Goal: Register for event/course

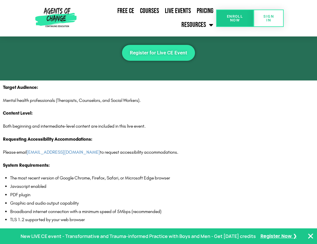
scroll to position [606, 0]
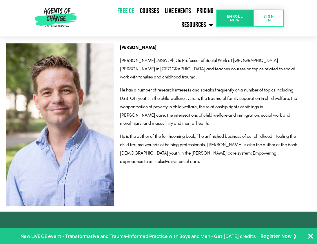
click at [128, 10] on link "Free CE" at bounding box center [126, 10] width 23 height 13
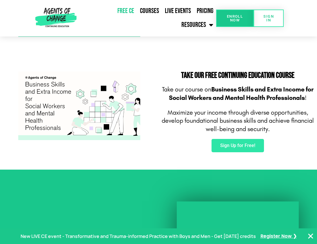
scroll to position [328, 0]
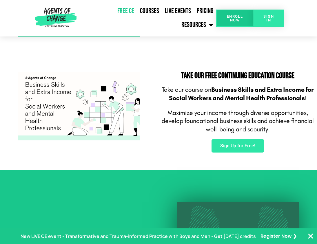
click at [270, 16] on span "SIGN IN" at bounding box center [269, 18] width 12 height 8
